Goal: Task Accomplishment & Management: Manage account settings

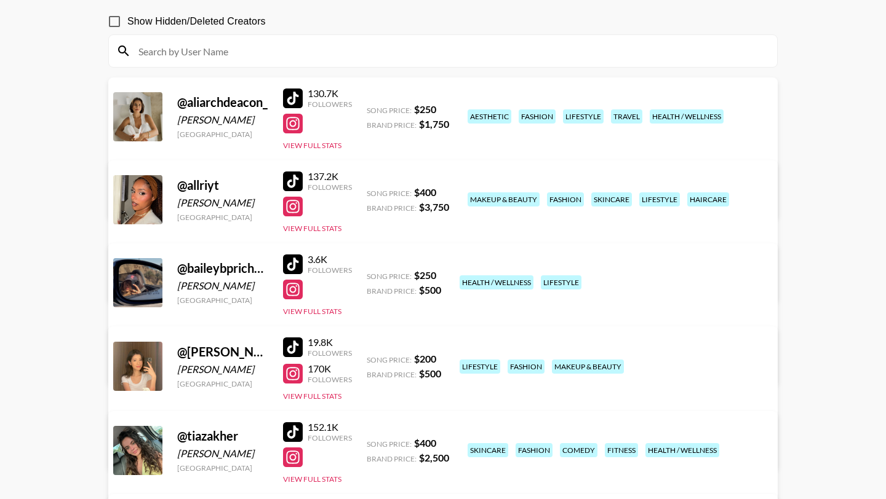
scroll to position [109, 0]
click at [297, 185] on div at bounding box center [293, 182] width 20 height 20
click at [320, 228] on button "View Full Stats" at bounding box center [312, 228] width 58 height 9
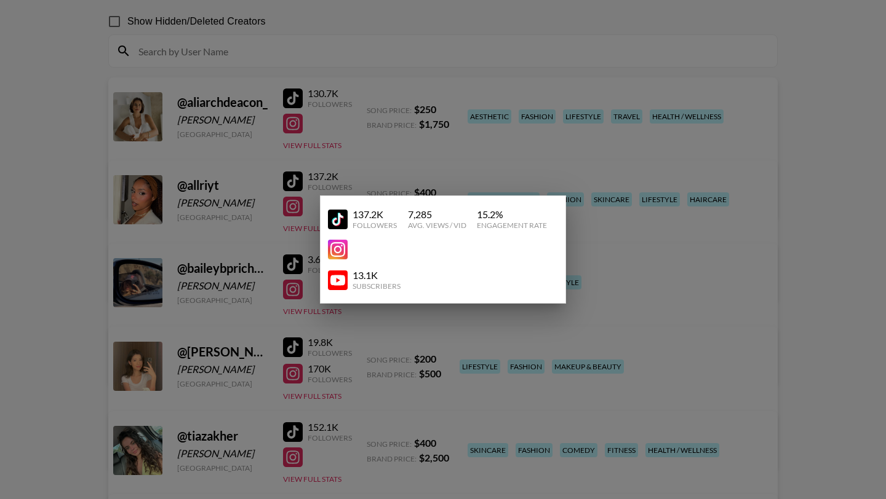
click at [76, 191] on div at bounding box center [443, 249] width 886 height 499
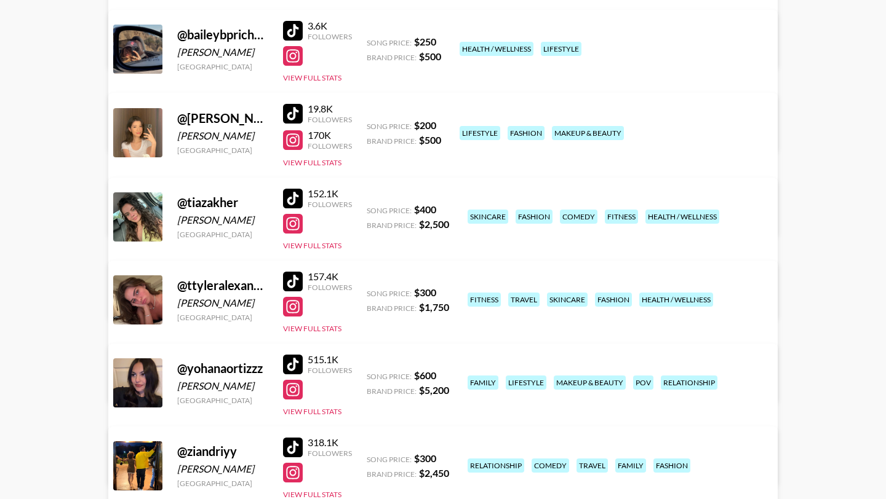
scroll to position [461, 0]
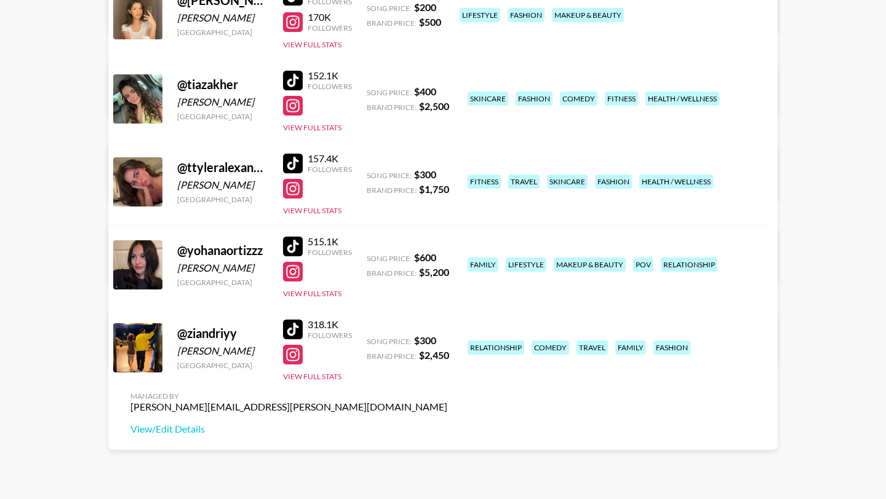
click at [296, 318] on div "318.1K Followers View Full Stats" at bounding box center [317, 348] width 69 height 68
click at [296, 325] on div at bounding box center [293, 330] width 20 height 20
click at [318, 372] on button "View Full Stats" at bounding box center [312, 376] width 58 height 9
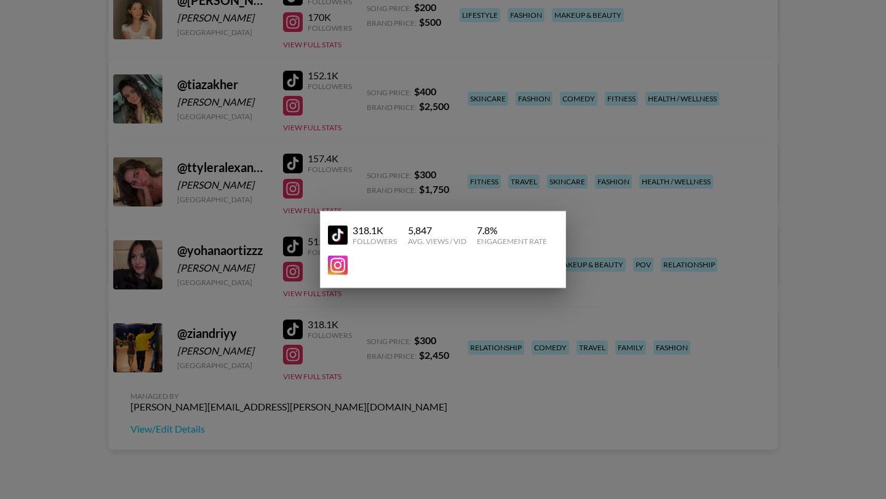
click at [291, 328] on div at bounding box center [443, 249] width 886 height 499
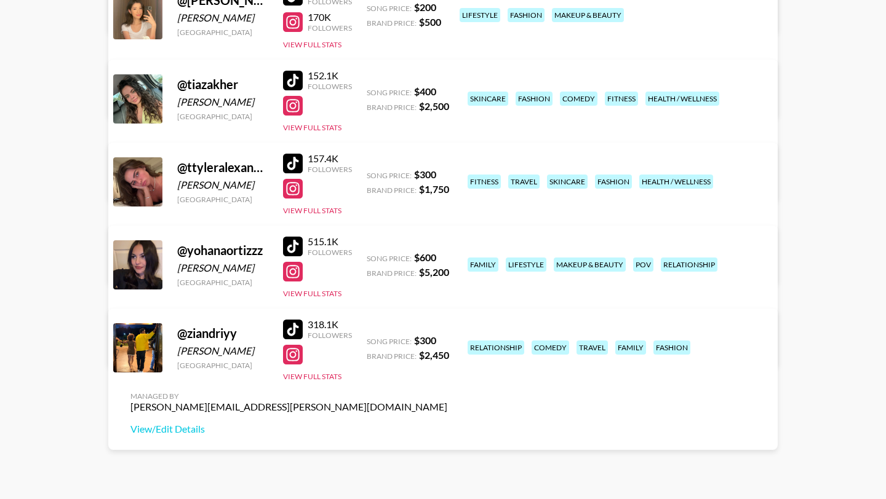
click at [291, 328] on div at bounding box center [293, 330] width 20 height 20
click at [447, 423] on link "View/Edit Details" at bounding box center [288, 429] width 317 height 12
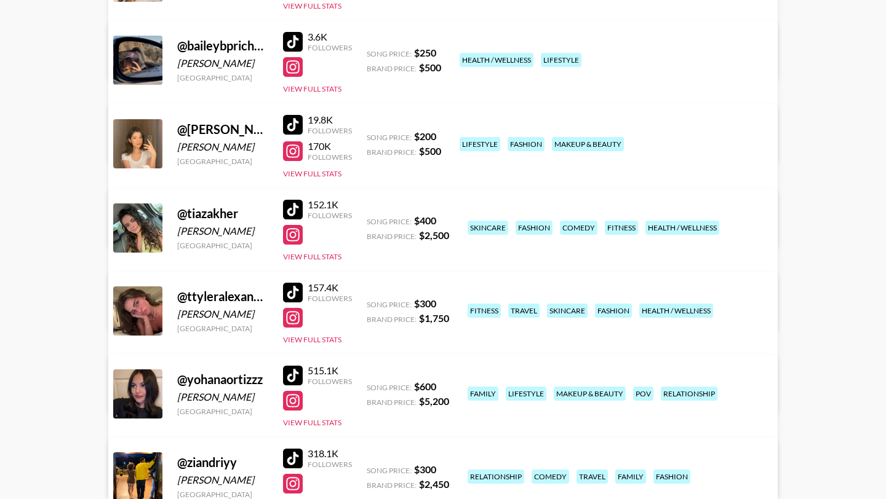
scroll to position [300, 0]
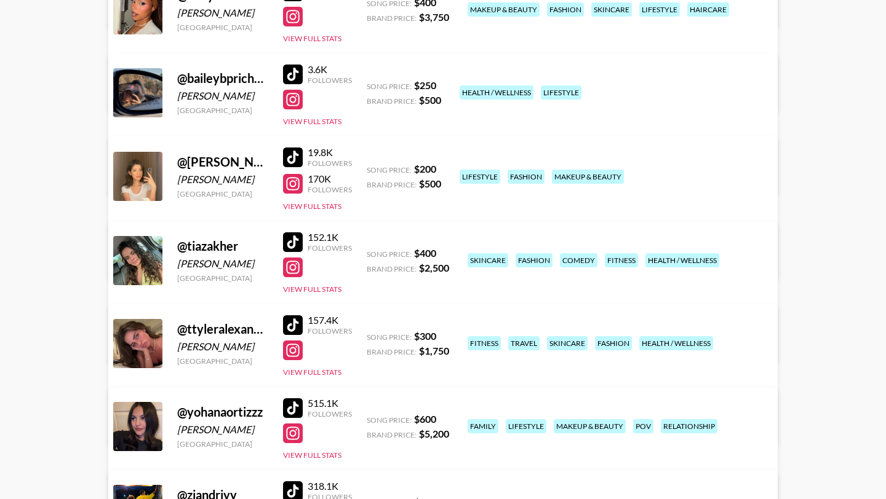
click at [292, 71] on div at bounding box center [293, 75] width 20 height 20
click at [290, 102] on div at bounding box center [293, 100] width 20 height 20
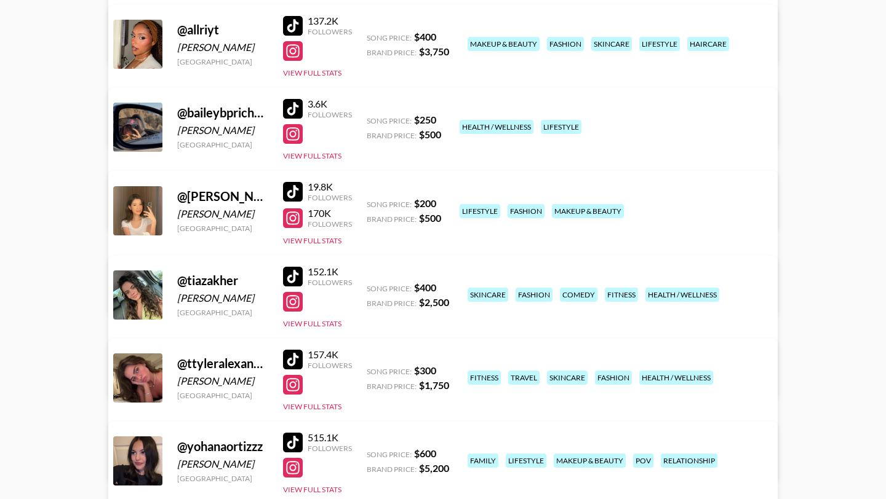
click at [293, 218] on div at bounding box center [293, 218] width 20 height 20
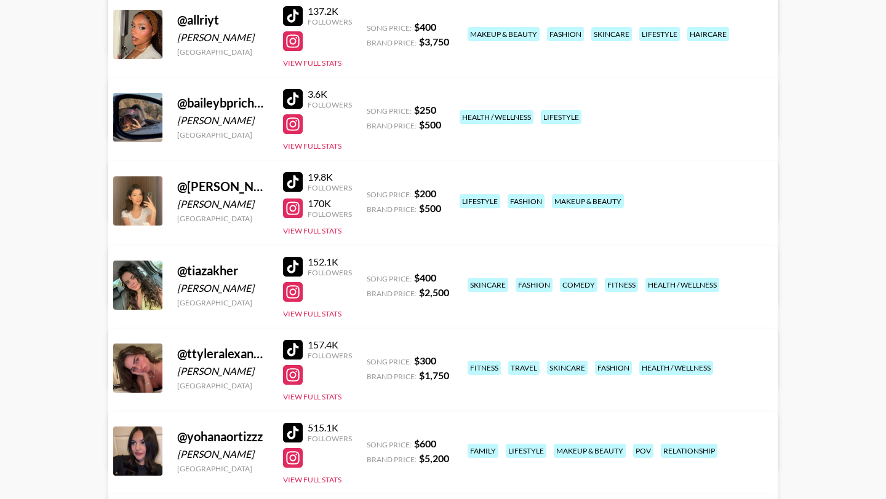
click at [294, 11] on div at bounding box center [293, 16] width 20 height 20
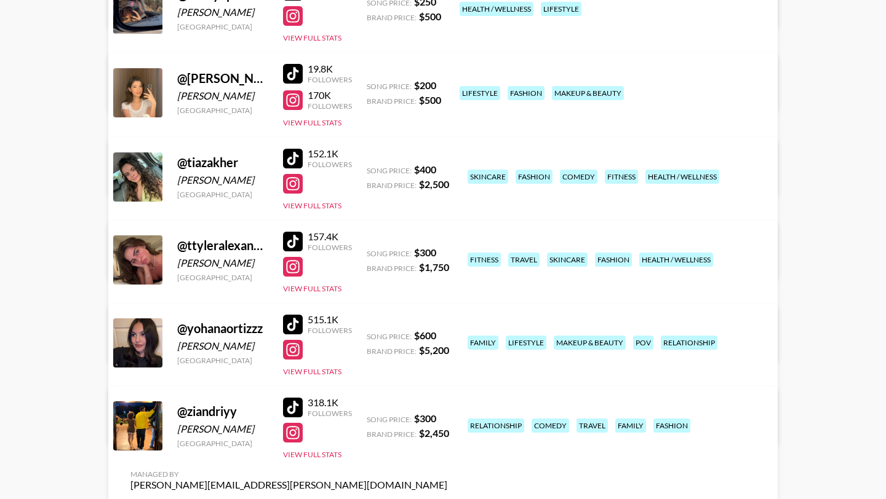
scroll to position [350, 0]
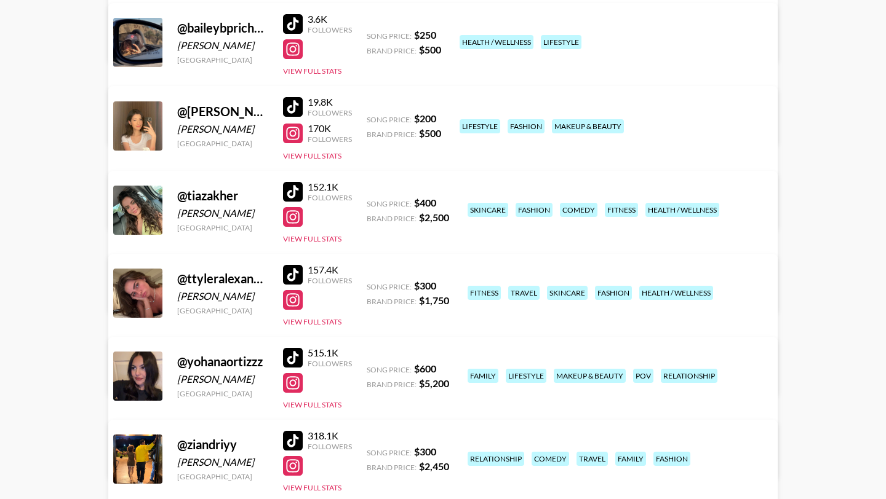
click at [290, 108] on div at bounding box center [293, 107] width 20 height 20
click at [295, 134] on div at bounding box center [293, 134] width 20 height 20
click at [294, 188] on div at bounding box center [293, 192] width 20 height 20
click at [296, 212] on div at bounding box center [293, 217] width 20 height 20
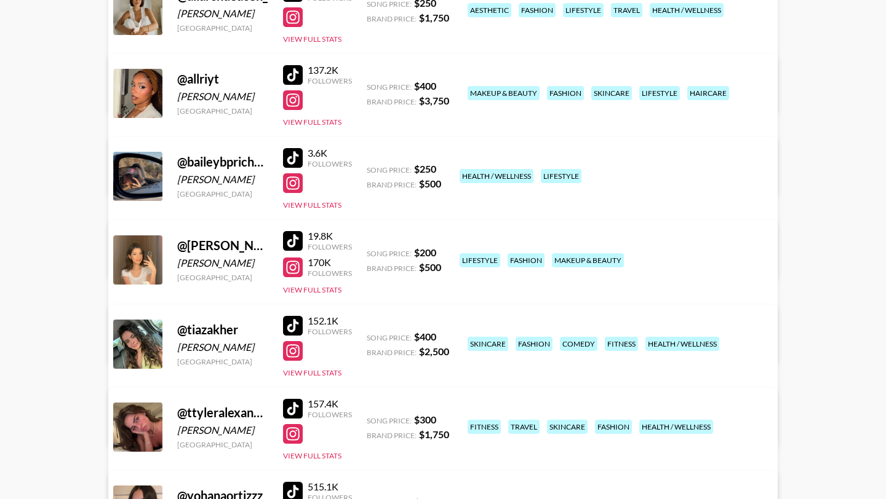
scroll to position [197, 0]
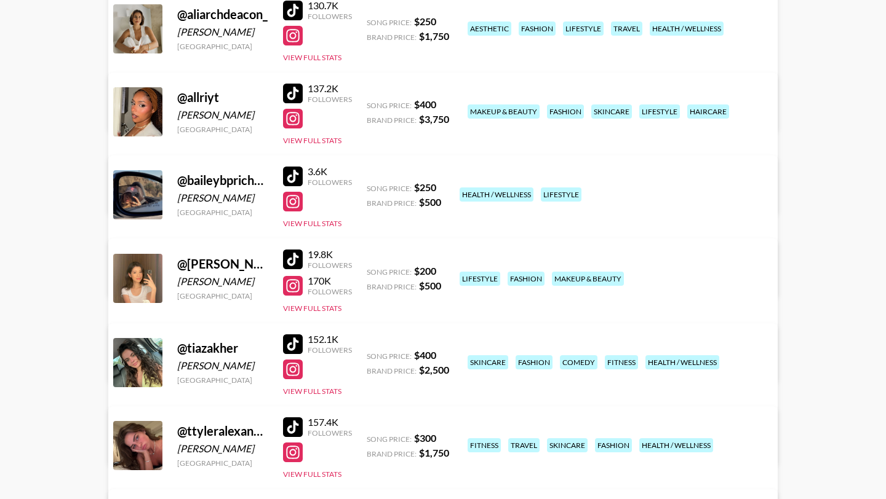
click at [292, 97] on div at bounding box center [293, 94] width 20 height 20
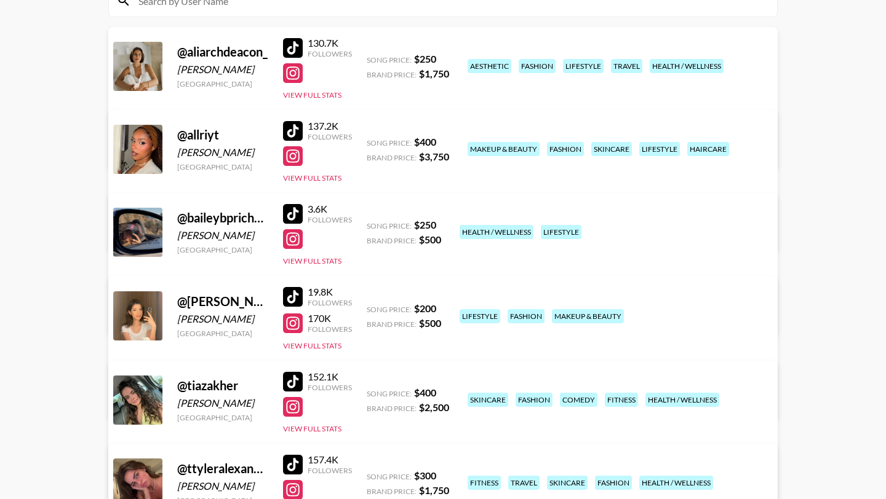
scroll to position [155, 0]
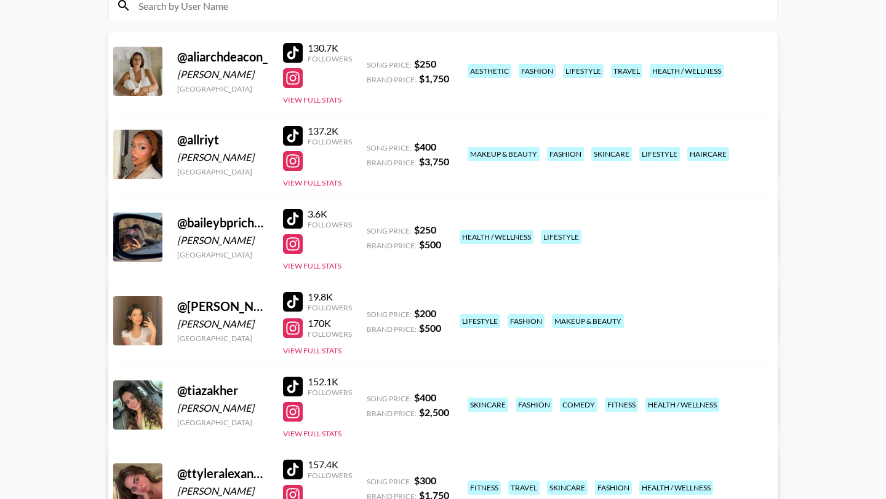
click at [297, 82] on div at bounding box center [293, 78] width 20 height 20
click at [299, 50] on div at bounding box center [293, 53] width 20 height 20
click at [291, 392] on div at bounding box center [293, 387] width 20 height 20
click at [293, 247] on div at bounding box center [293, 244] width 20 height 20
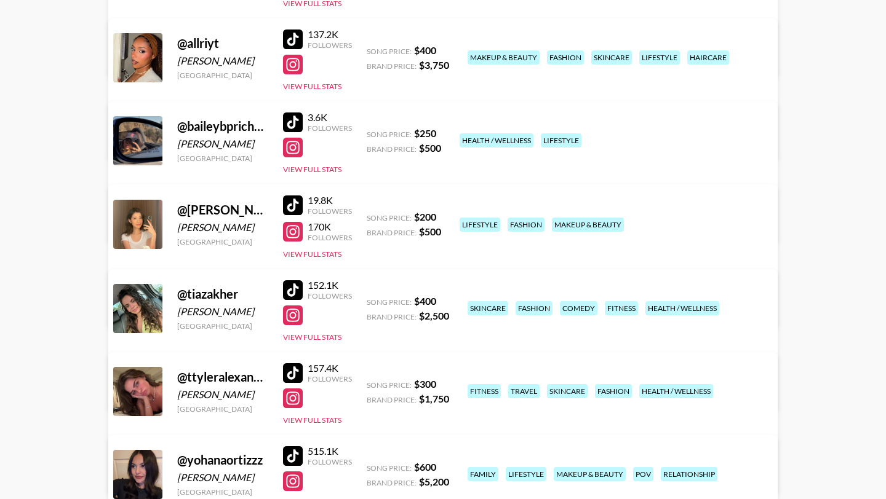
scroll to position [266, 0]
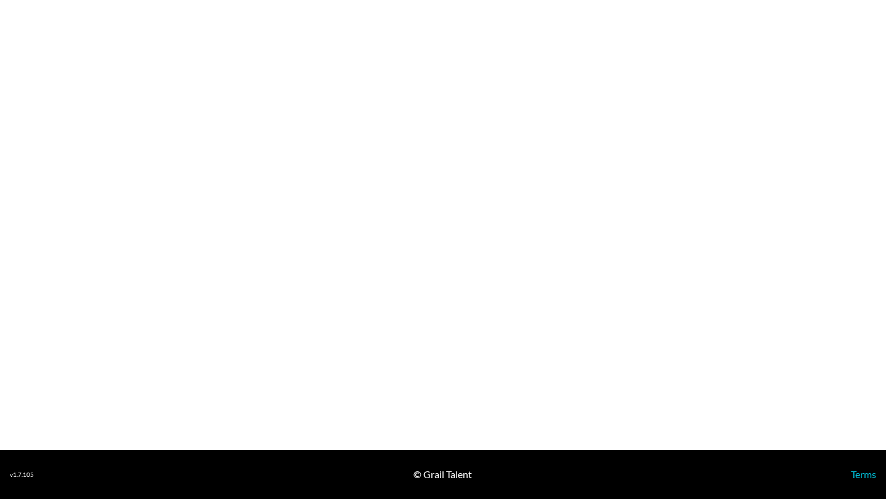
select select "USD"
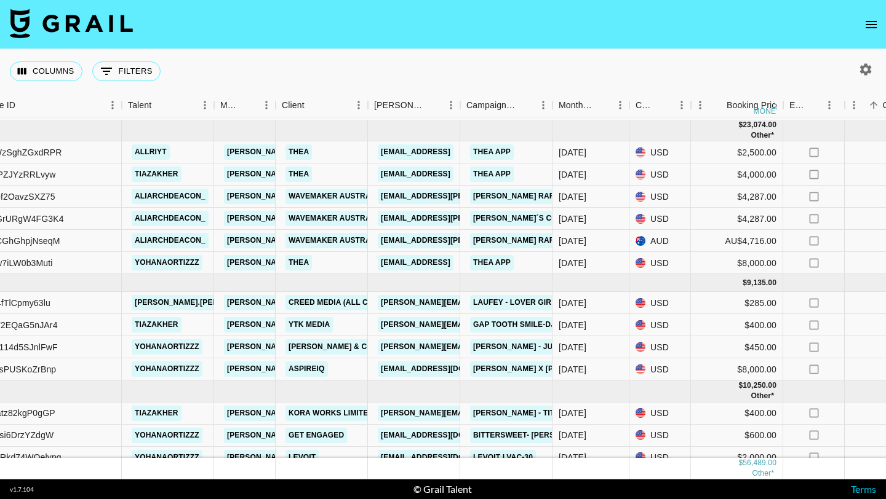
scroll to position [248, 287]
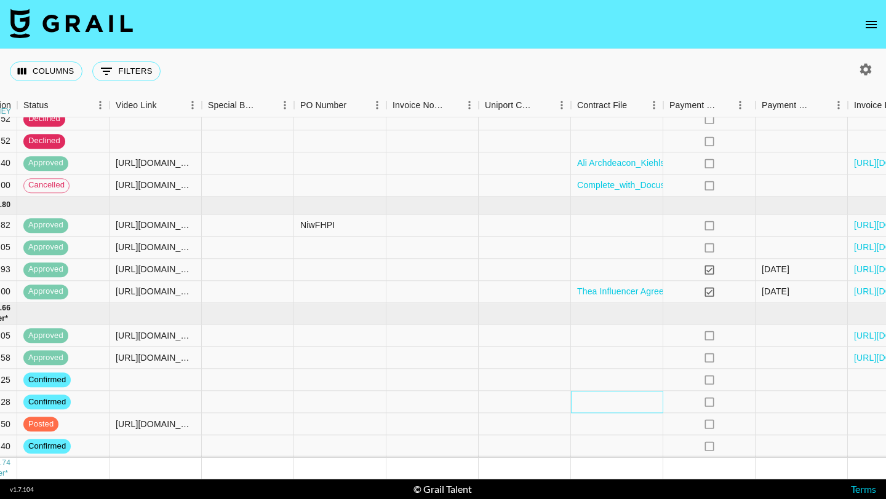
click at [620, 407] on div at bounding box center [617, 403] width 92 height 22
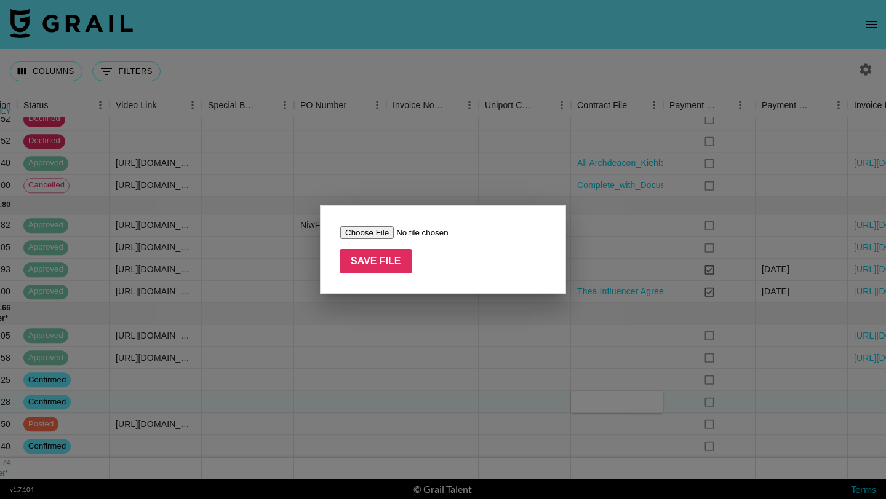
click at [370, 237] on input "file" at bounding box center [418, 232] width 156 height 13
type input "C:\fakepath\250904_[APR US] Content Usage Agreement_medicube_Tia_메디큐브파트_ᄆ…"
click at [397, 263] on input "Save File" at bounding box center [375, 261] width 71 height 25
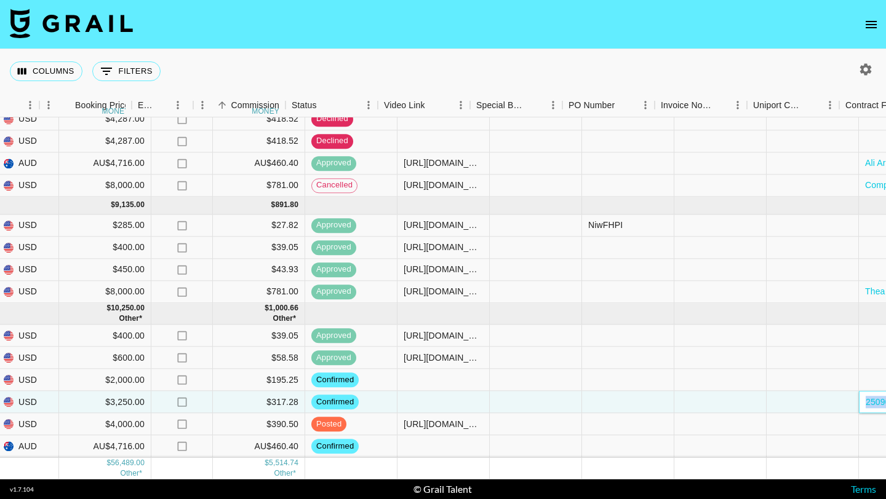
scroll to position [248, 1023]
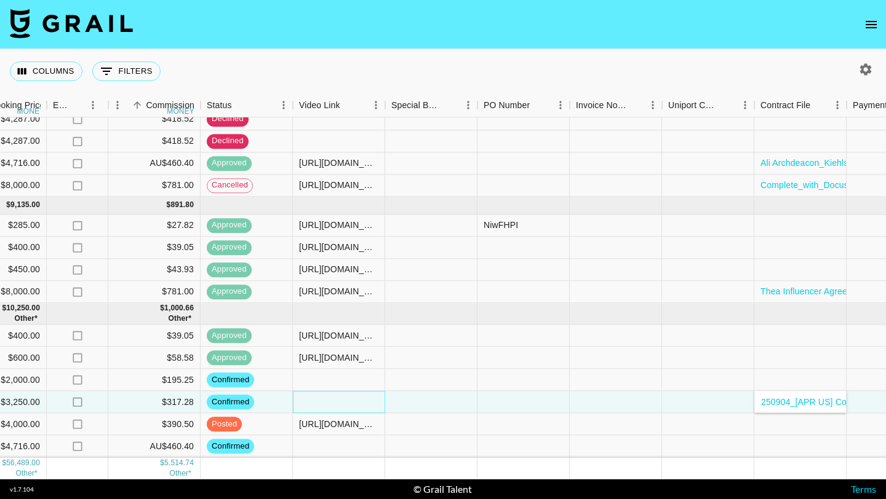
click at [345, 405] on div at bounding box center [339, 403] width 92 height 22
click at [329, 402] on div at bounding box center [339, 403] width 92 height 22
type input "https://www.tiktok.com/@tiazakher/video/7558180816090615058"
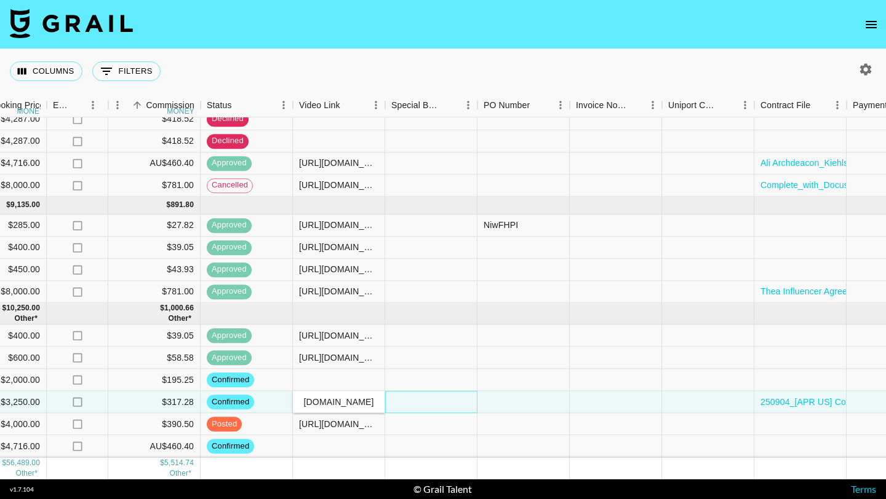
scroll to position [0, 0]
click at [427, 403] on div at bounding box center [431, 403] width 92 height 22
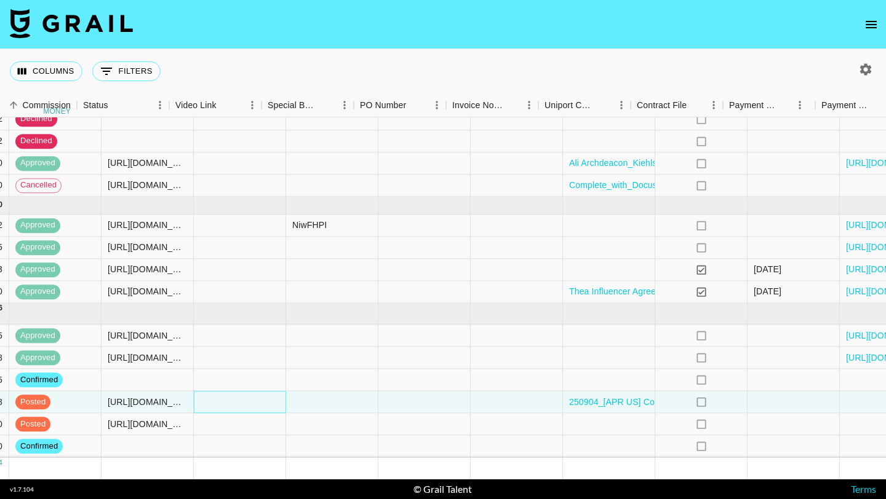
scroll to position [248, 1310]
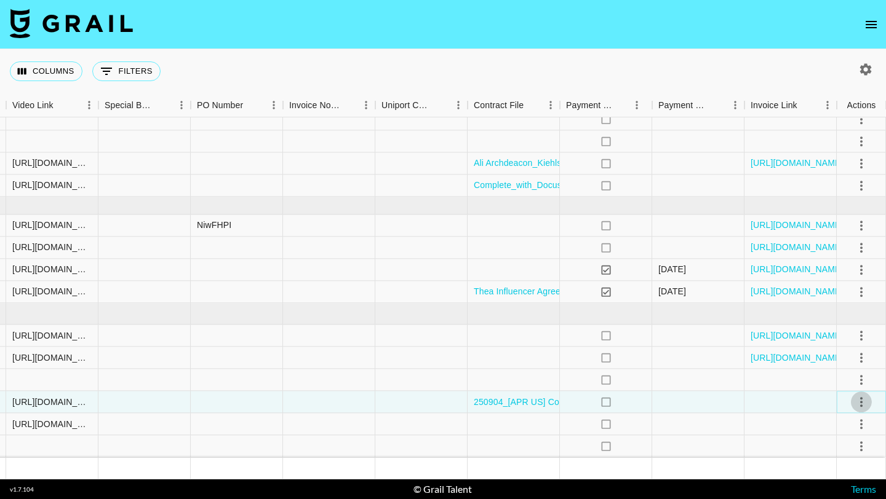
click at [862, 402] on icon "select merge strategy" at bounding box center [861, 402] width 2 height 10
click at [847, 371] on div "Approve" at bounding box center [835, 375] width 38 height 15
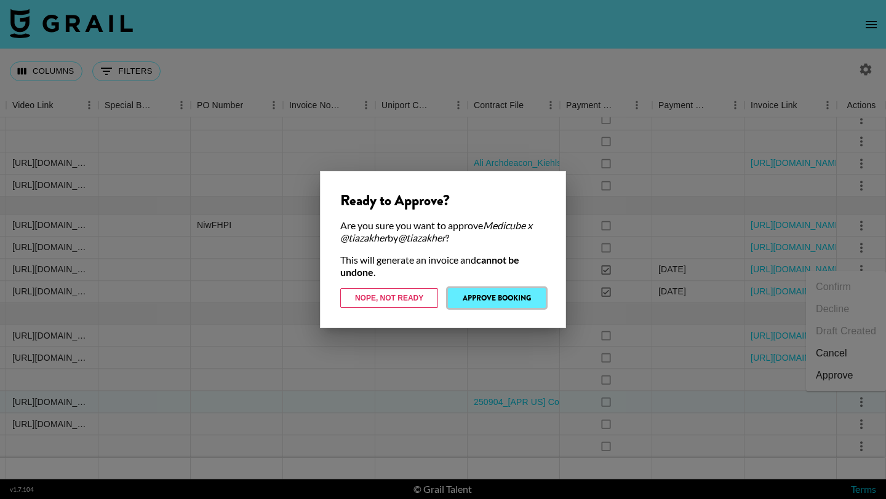
click at [517, 305] on button "Approve Booking" at bounding box center [497, 298] width 98 height 20
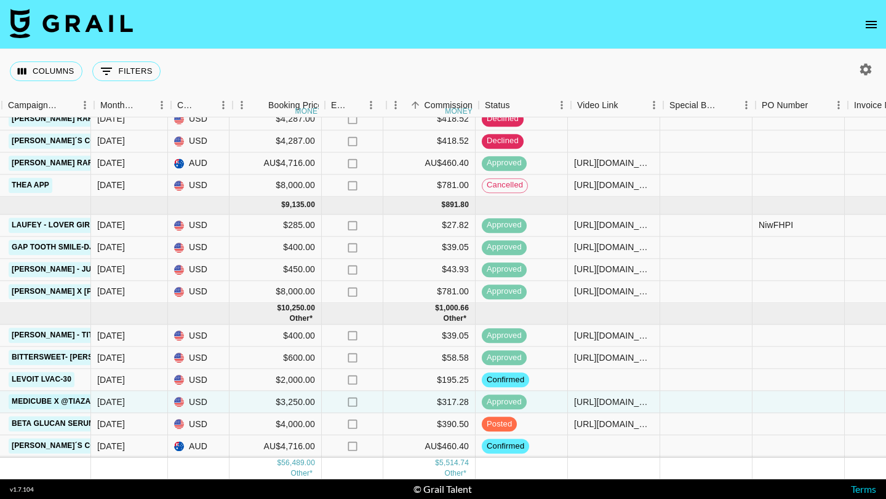
scroll to position [248, 757]
